Goal: Navigation & Orientation: Find specific page/section

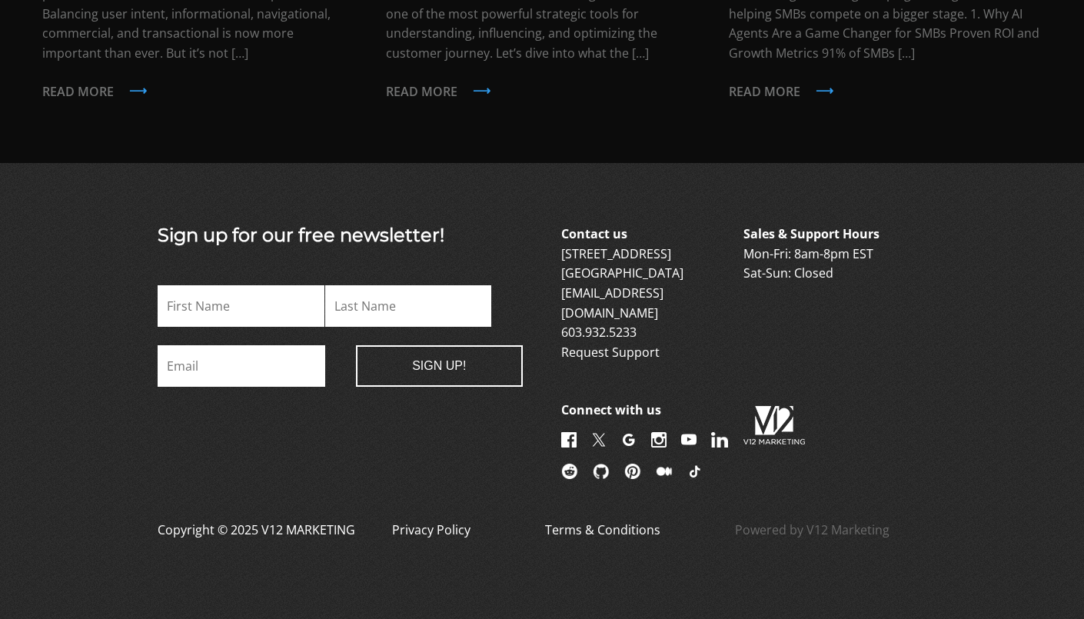
scroll to position [1496, 0]
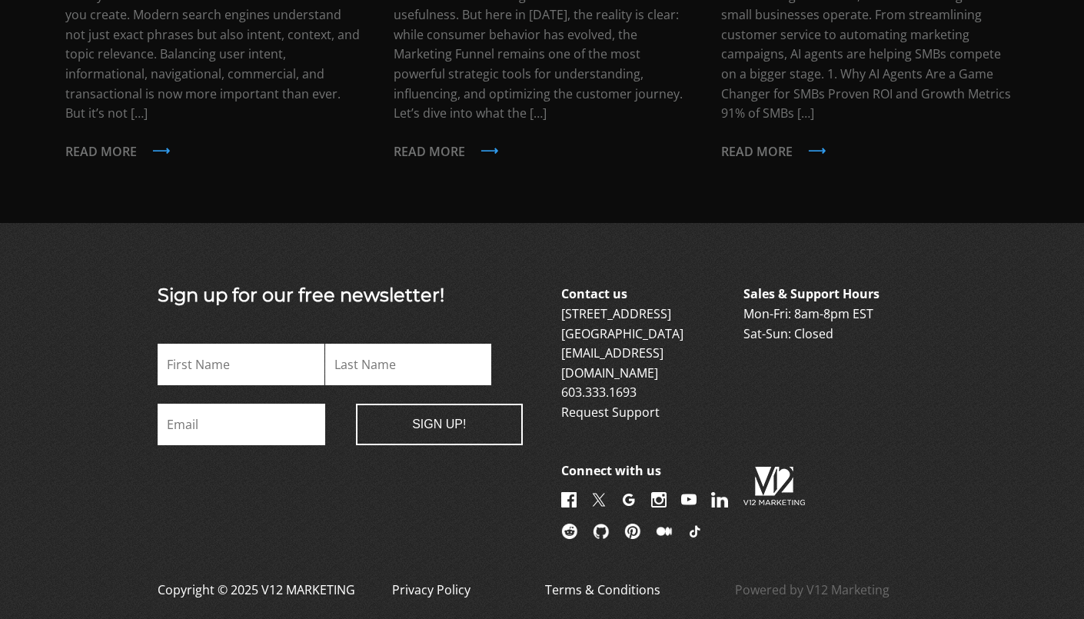
scroll to position [3731, 0]
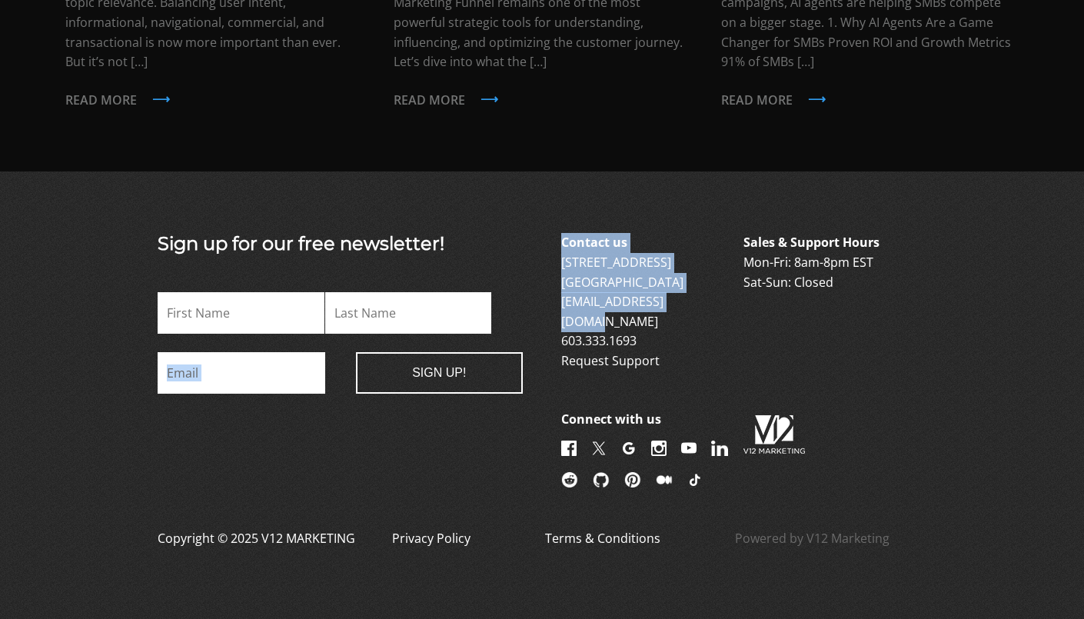
drag, startPoint x: 541, startPoint y: 281, endPoint x: 736, endPoint y: 281, distance: 195.2
click at [736, 281] on div "Sign up for our free newsletter! X/Twitter This field is for validation purpose…" at bounding box center [541, 362] width 845 height 259
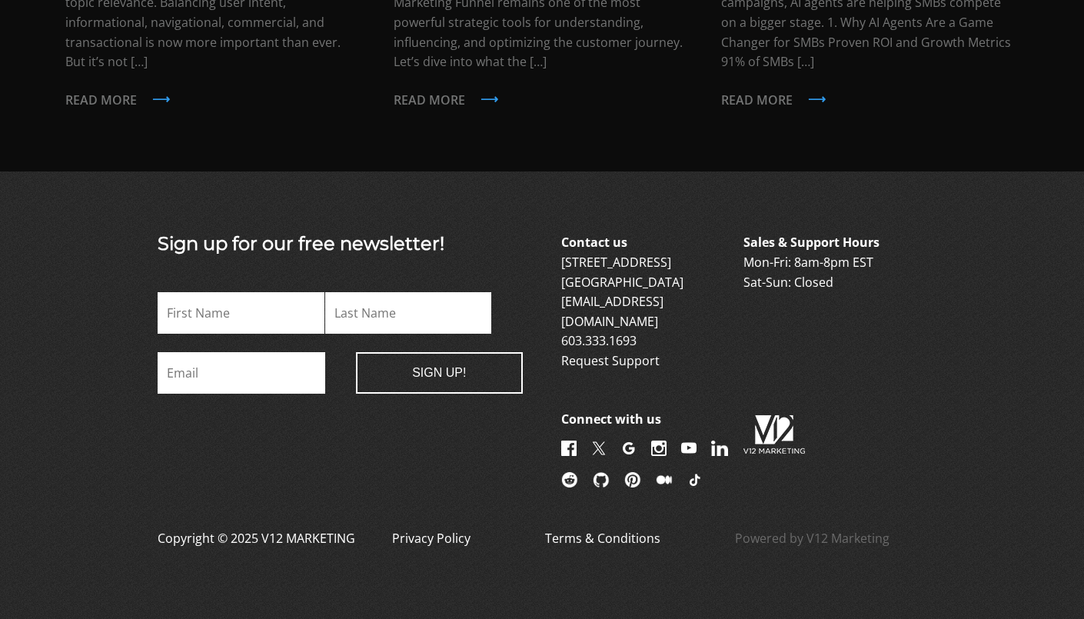
click at [790, 297] on div "Contact us [STREET_ADDRESS] [EMAIL_ADDRESS][DOMAIN_NAME] 603.333.1693 Request S…" at bounding box center [743, 362] width 365 height 259
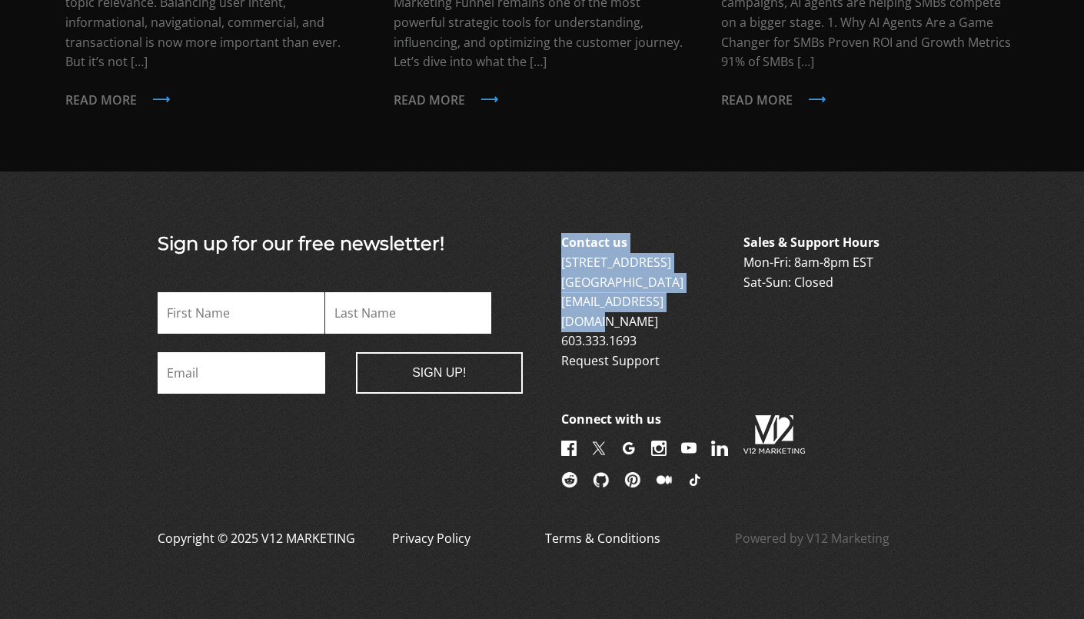
drag, startPoint x: 708, startPoint y: 277, endPoint x: 552, endPoint y: 284, distance: 156.2
click at [552, 284] on div "Sign up for our free newsletter! X/Twitter This field is for validation purpose…" at bounding box center [541, 362] width 845 height 259
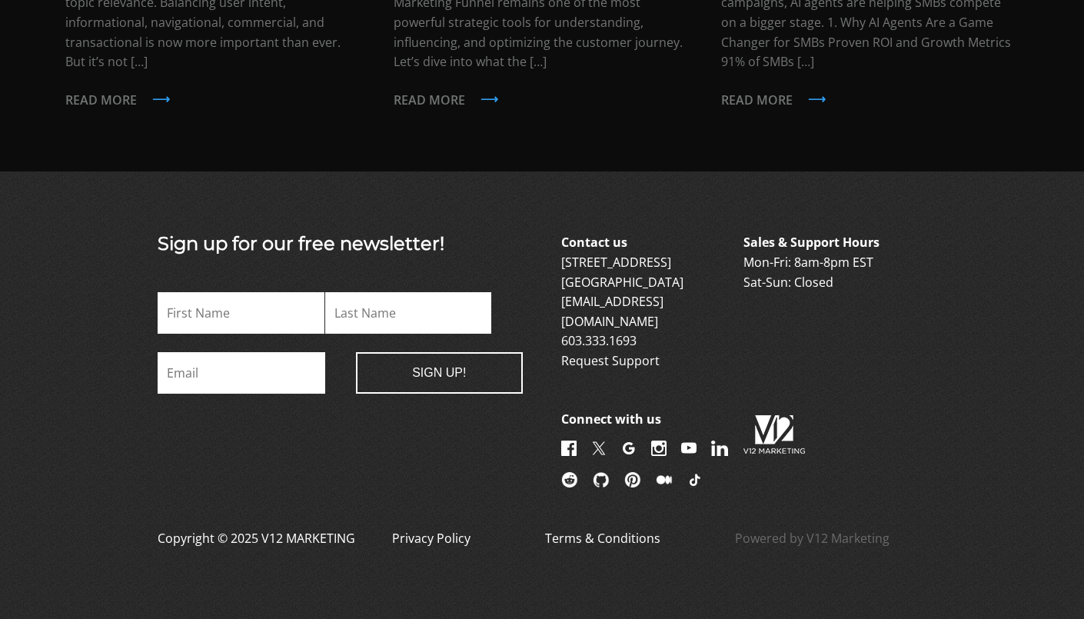
click at [696, 292] on p "Contact us [STREET_ADDRESS] [EMAIL_ADDRESS][DOMAIN_NAME] 603.333.1693 Request S…" at bounding box center [650, 302] width 179 height 138
click at [762, 529] on link "Powered by V12 Marketing" at bounding box center [812, 547] width 154 height 37
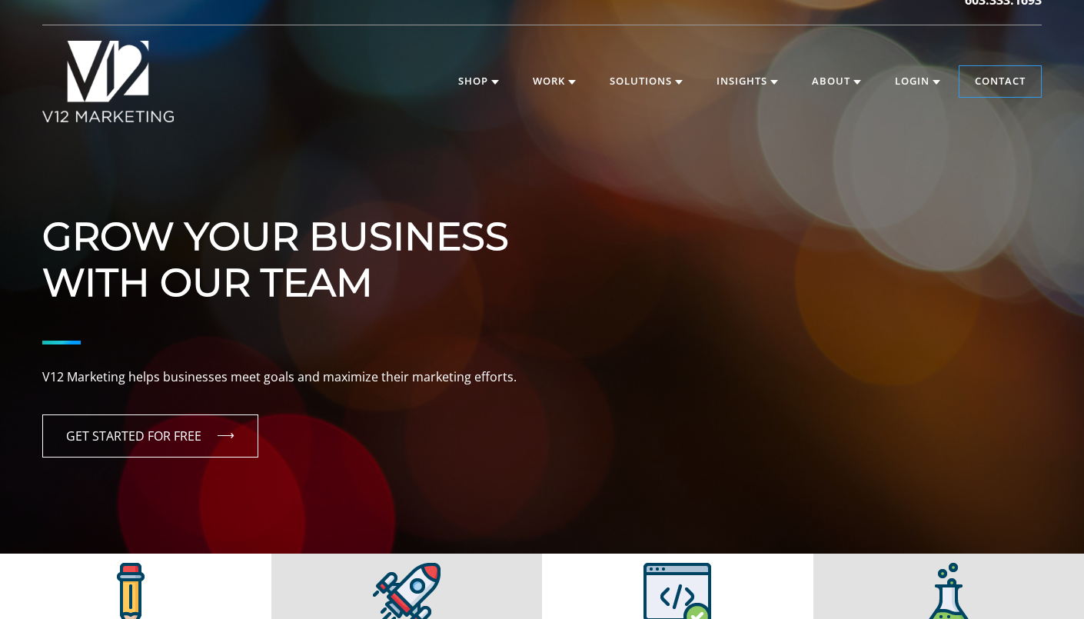
scroll to position [0, 0]
